Goal: Navigation & Orientation: Find specific page/section

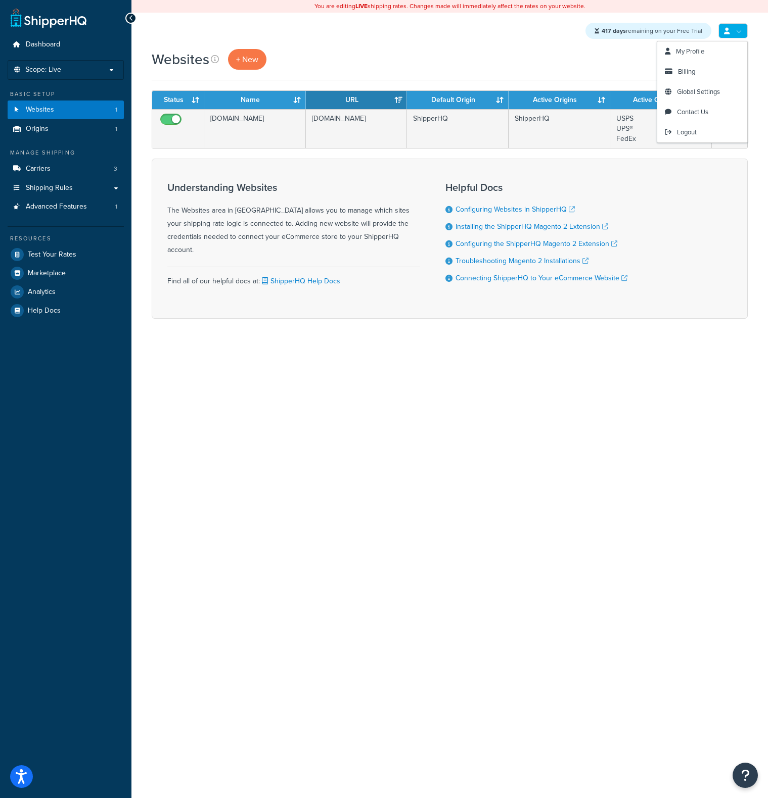
click at [728, 35] on link at bounding box center [732, 30] width 29 height 15
click at [694, 129] on span "Logout" at bounding box center [687, 132] width 20 height 10
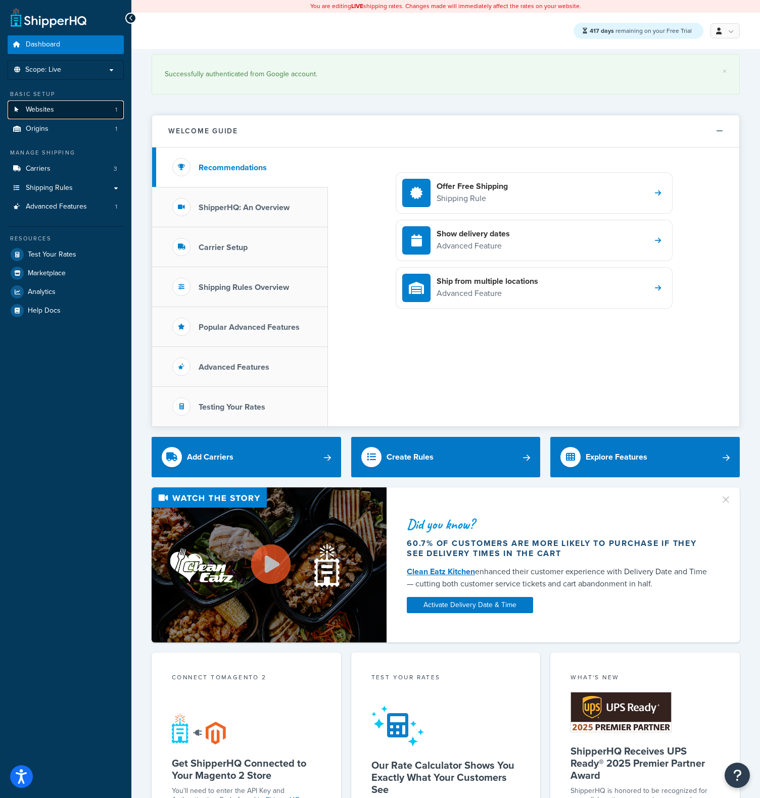
click at [73, 109] on link "Websites 1" at bounding box center [66, 110] width 116 height 19
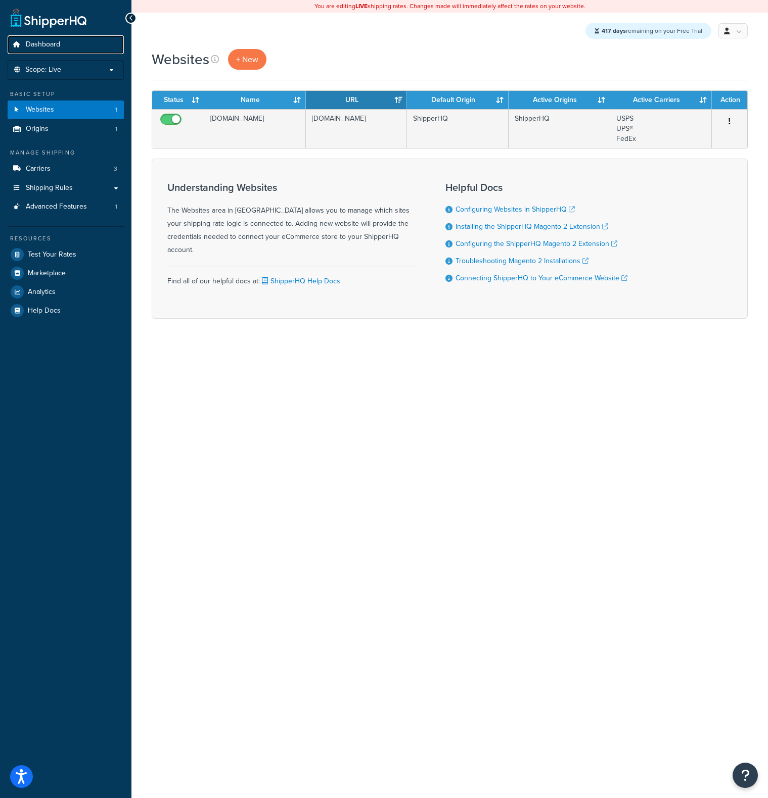
click at [67, 47] on link "Dashboard" at bounding box center [66, 44] width 116 height 19
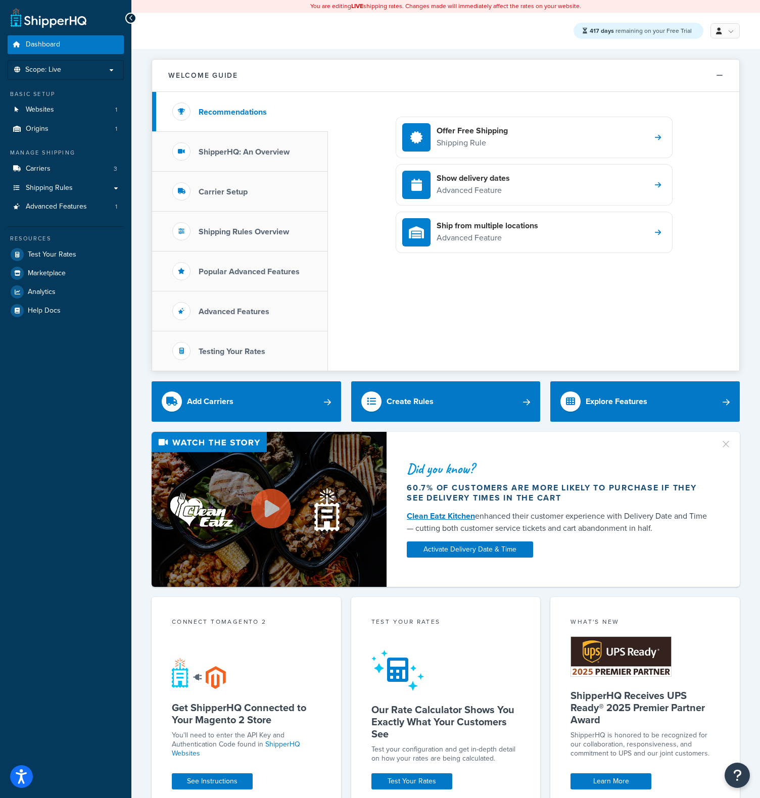
click at [478, 328] on div "Offer Free Shipping Shipping Rule Show delivery dates Advanced Feature Ship fro…" at bounding box center [533, 231] width 411 height 279
click at [661, 321] on div "Offer Free Shipping Shipping Rule Show delivery dates Advanced Feature Ship fro…" at bounding box center [533, 231] width 411 height 279
